Goal: Find contact information: Find contact information

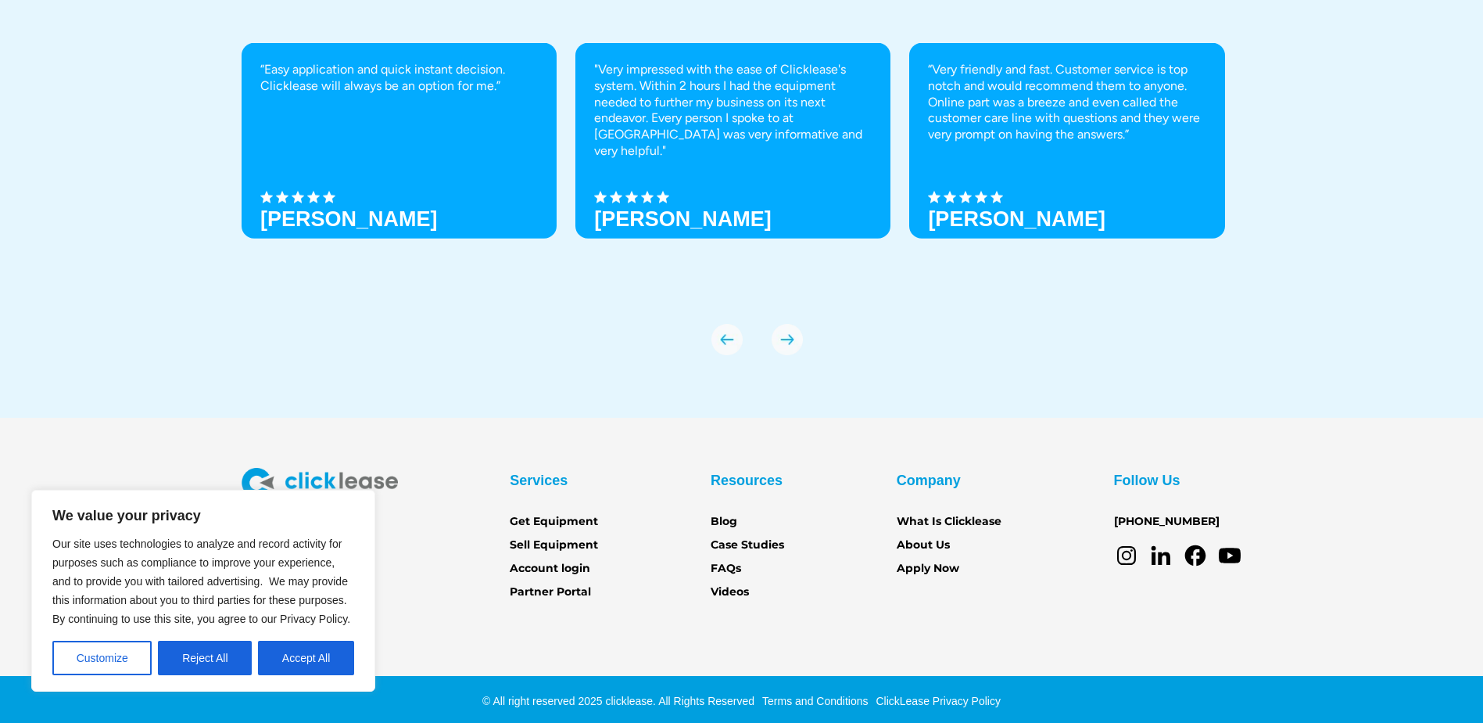
scroll to position [5452, 0]
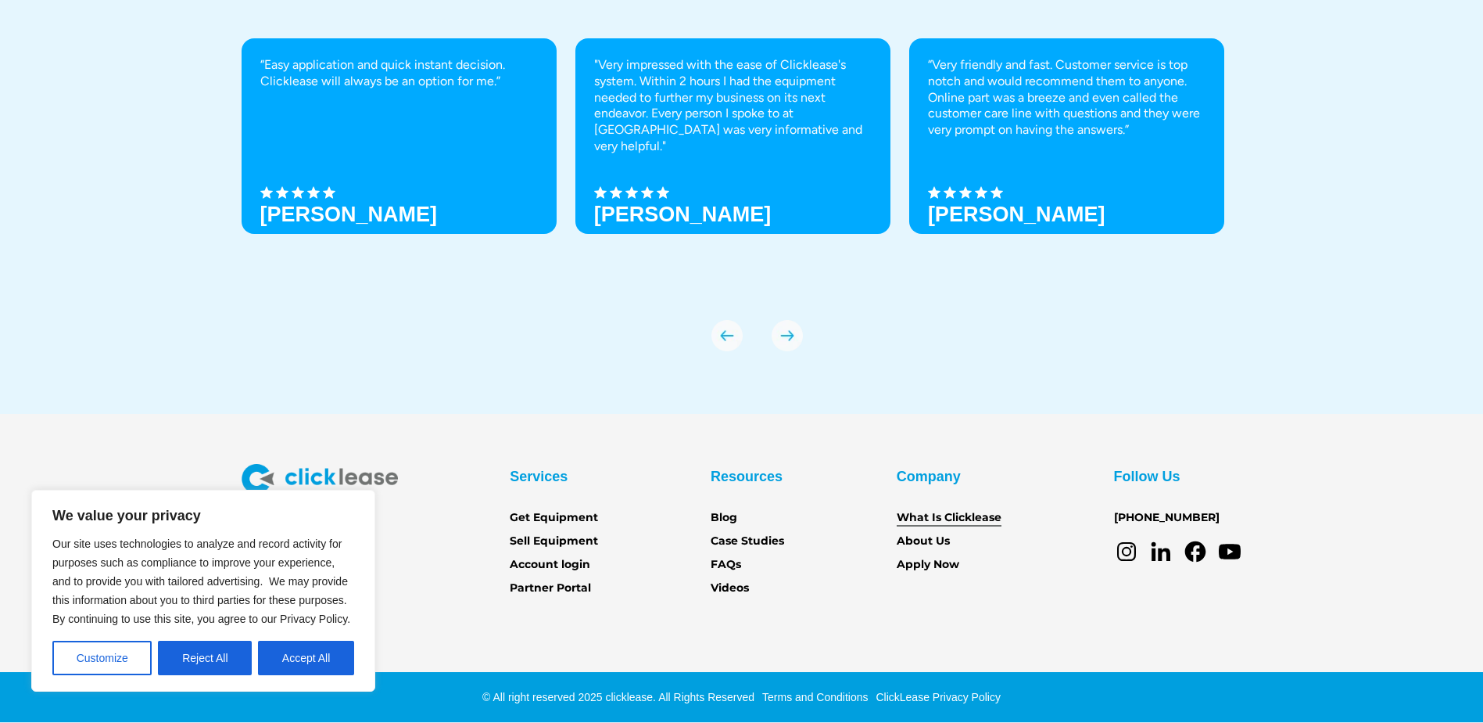
click at [924, 518] on link "What Is Clicklease" at bounding box center [949, 517] width 105 height 17
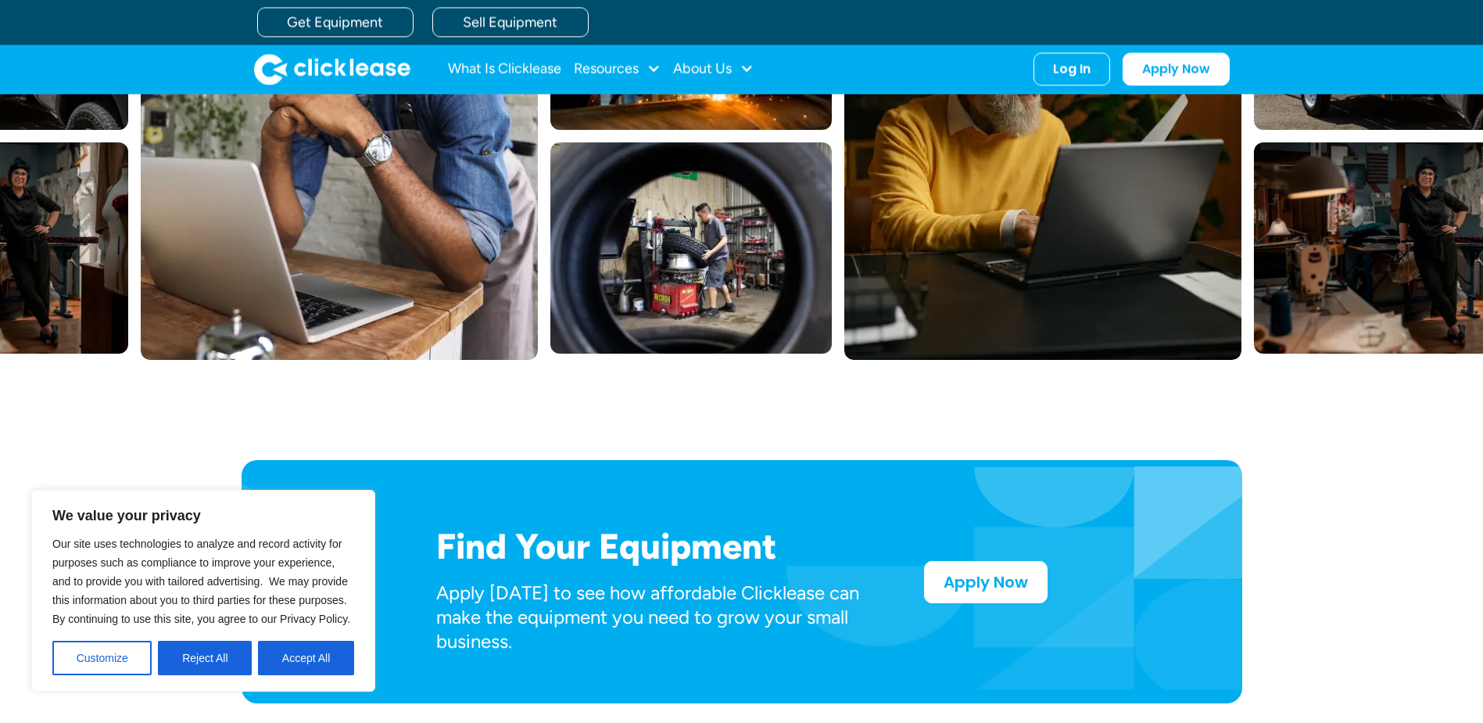
scroll to position [78, 0]
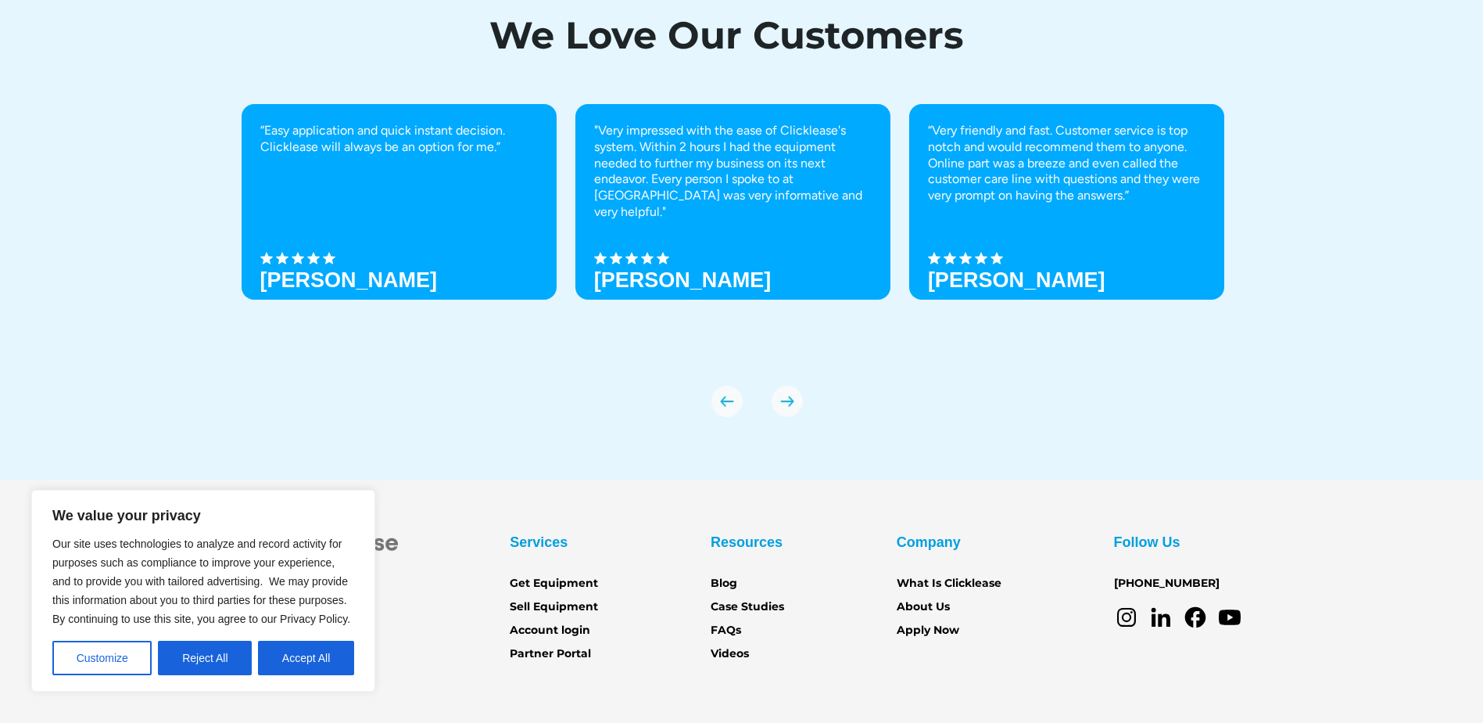
scroll to position [5395, 0]
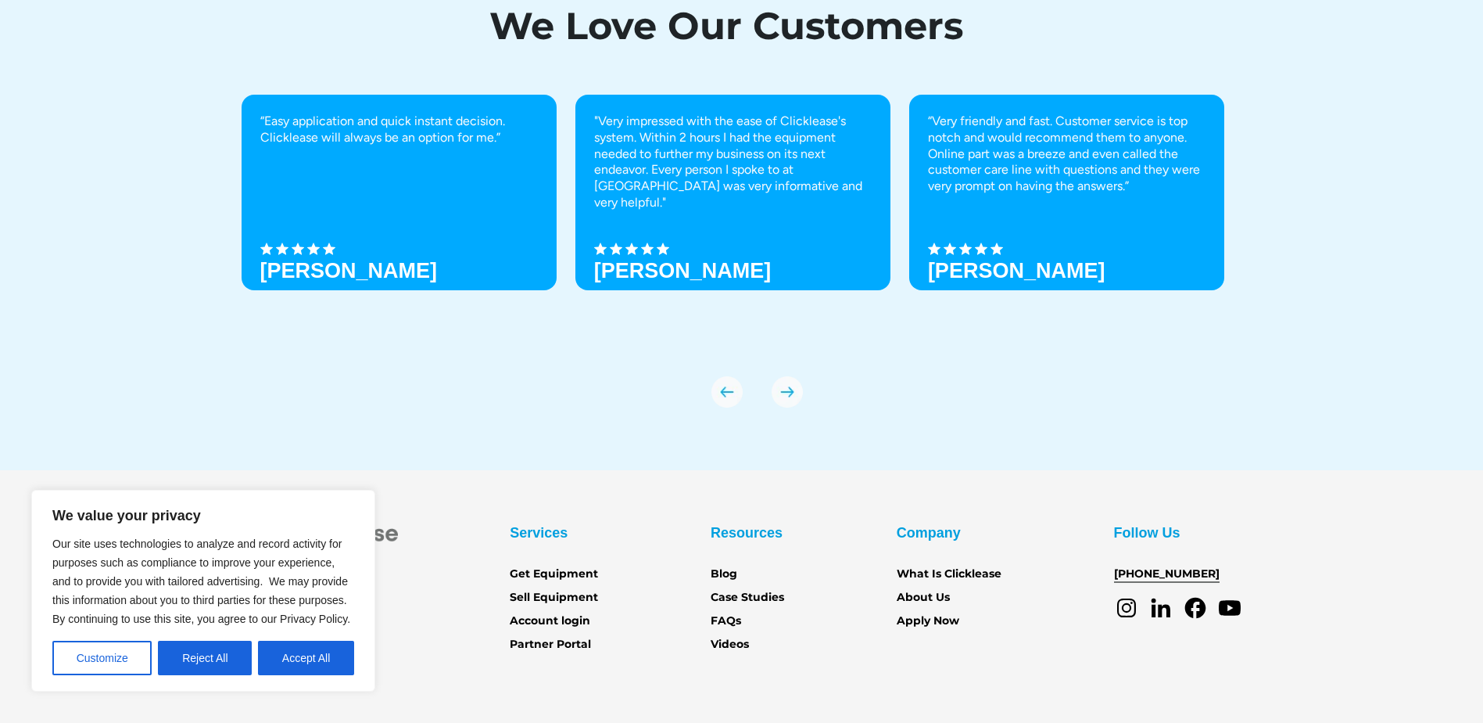
click at [1123, 571] on link "[PHONE_NUMBER]" at bounding box center [1167, 573] width 106 height 17
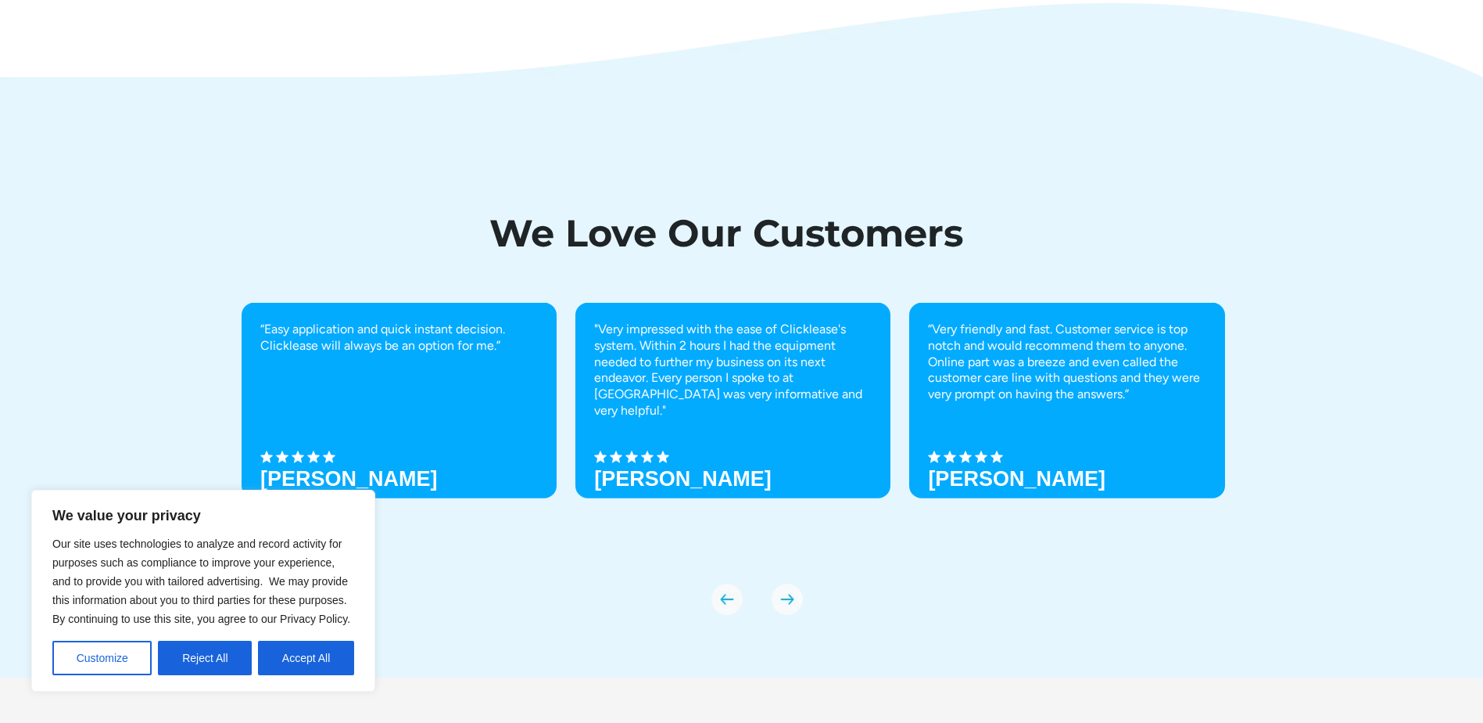
scroll to position [5452, 0]
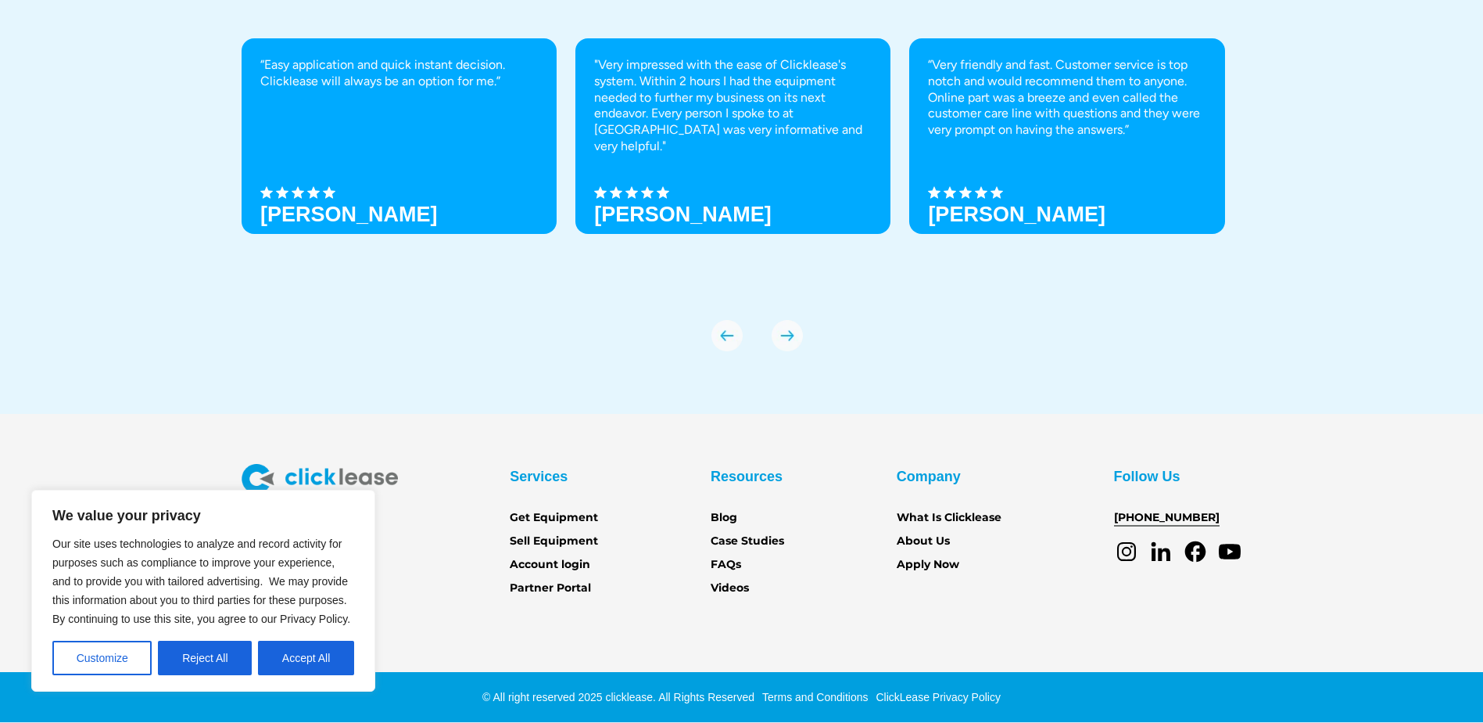
click at [1155, 511] on link "[PHONE_NUMBER]" at bounding box center [1167, 517] width 106 height 17
click at [195, 658] on button "Reject All" at bounding box center [205, 657] width 94 height 34
